Goal: Task Accomplishment & Management: Complete application form

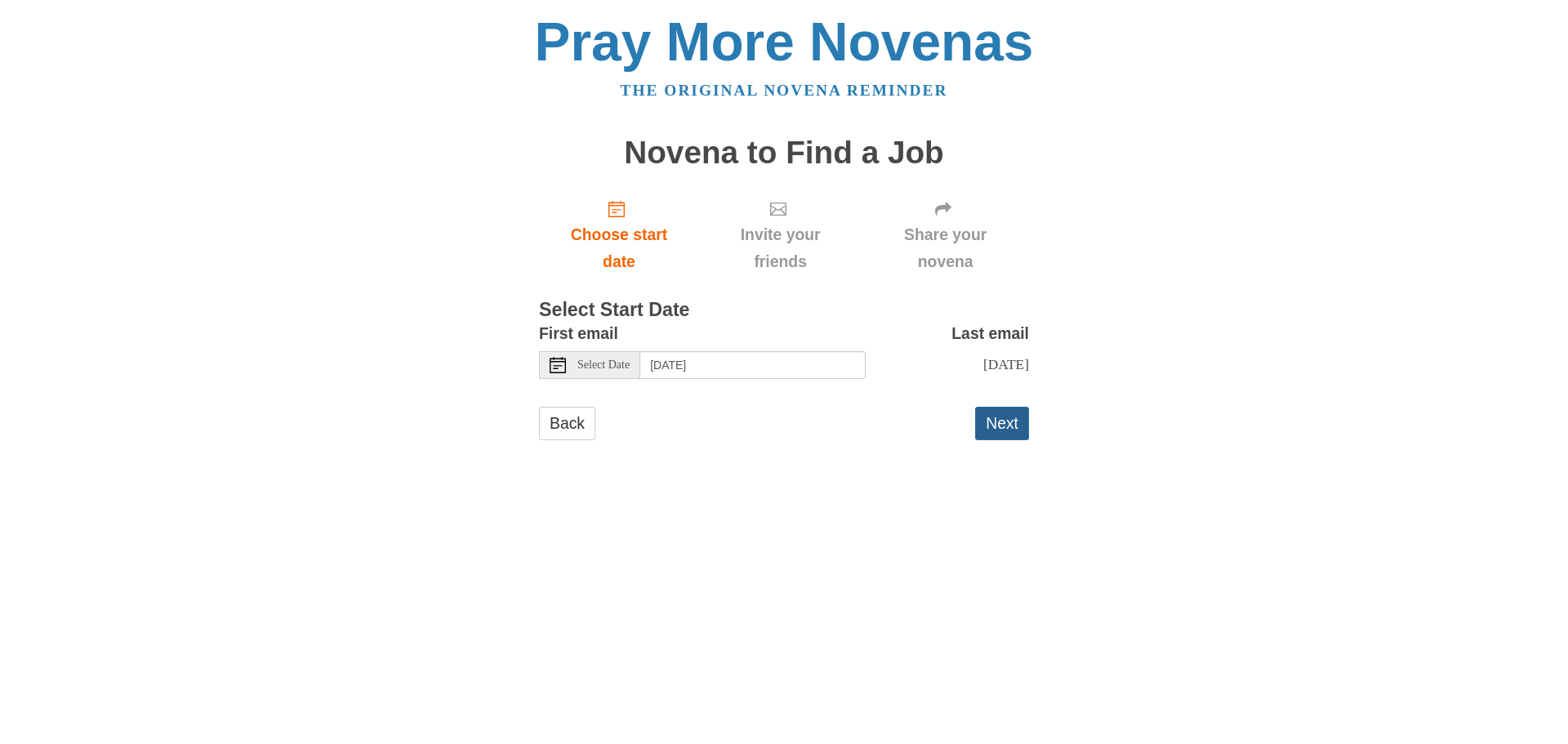
click at [993, 426] on button "Next" at bounding box center [1002, 423] width 54 height 34
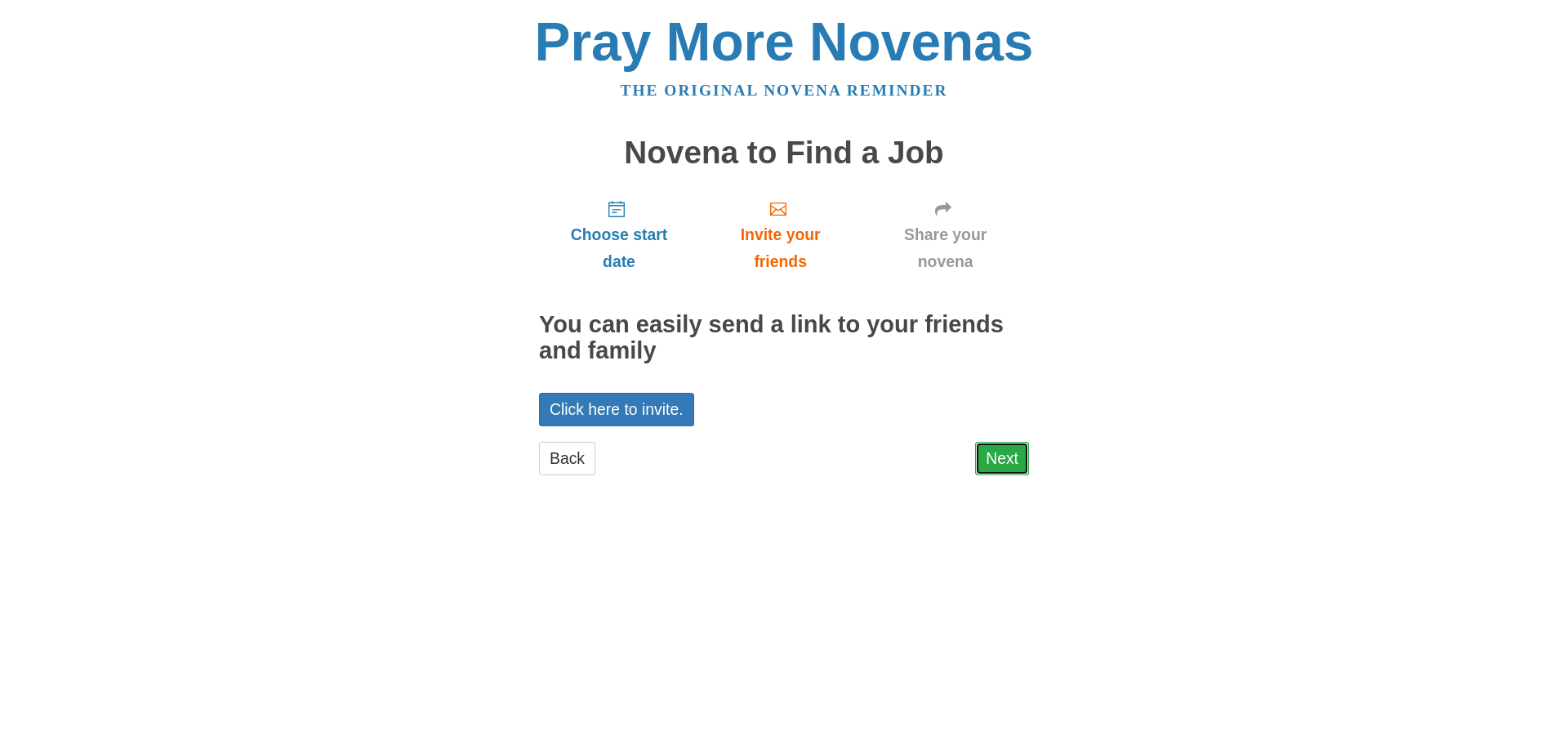
click at [1004, 453] on link "Next" at bounding box center [1002, 458] width 54 height 34
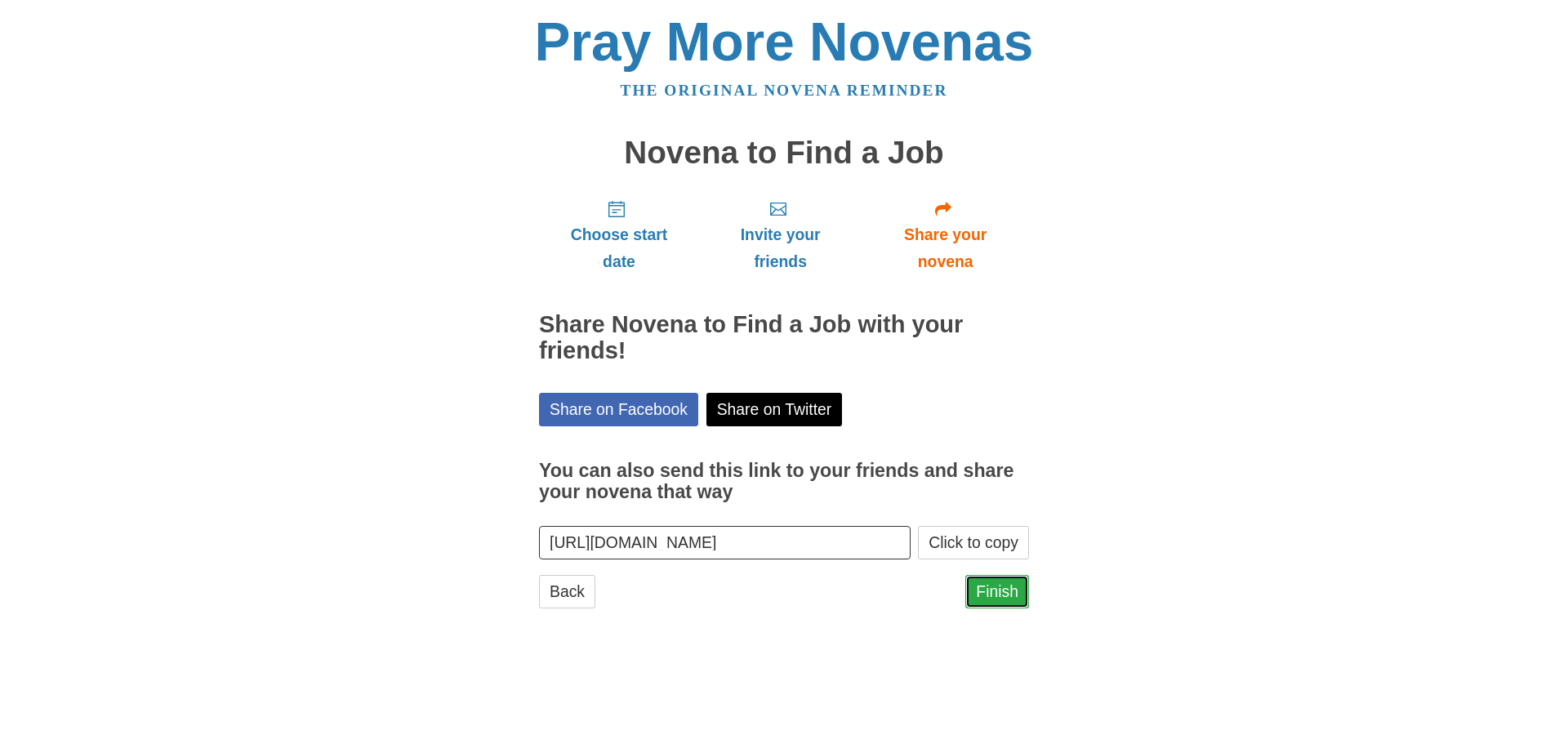
click at [999, 587] on link "Finish" at bounding box center [997, 592] width 64 height 34
